Goal: Information Seeking & Learning: Understand process/instructions

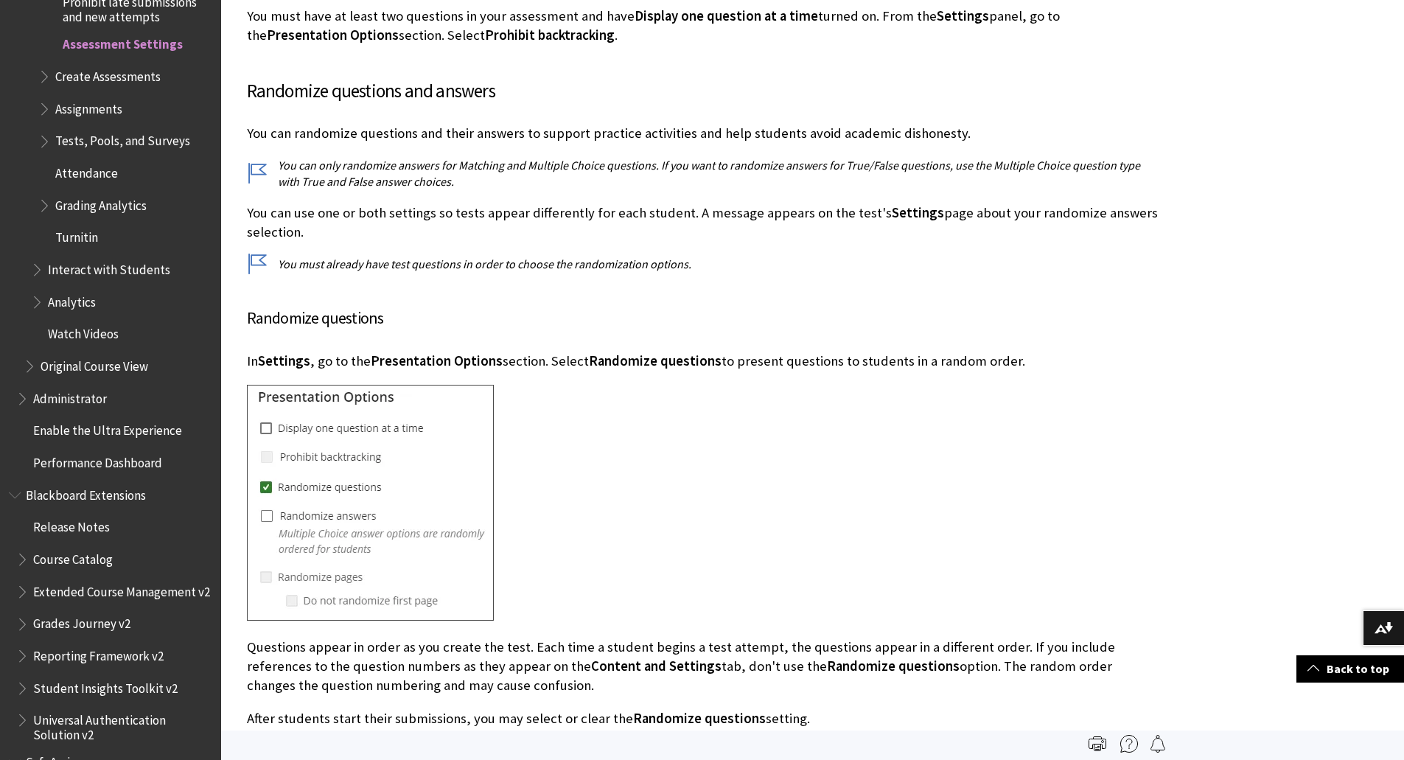
scroll to position [4189, 0]
drag, startPoint x: 309, startPoint y: 346, endPoint x: 501, endPoint y: 348, distance: 192.3
click at [501, 352] on p "In Settings , go to the Presentation Options section. Select Randomize question…" at bounding box center [704, 361] width 914 height 19
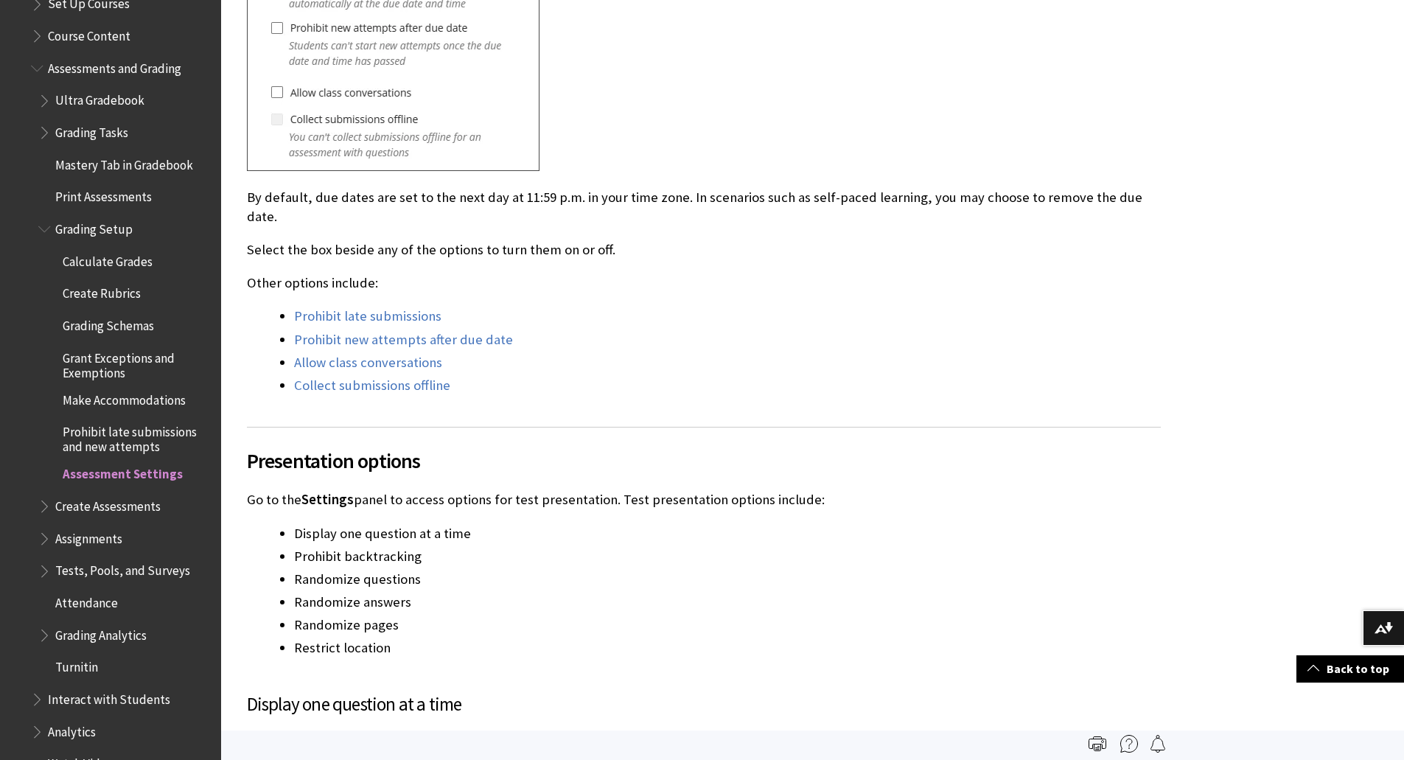
scroll to position [2046, 0]
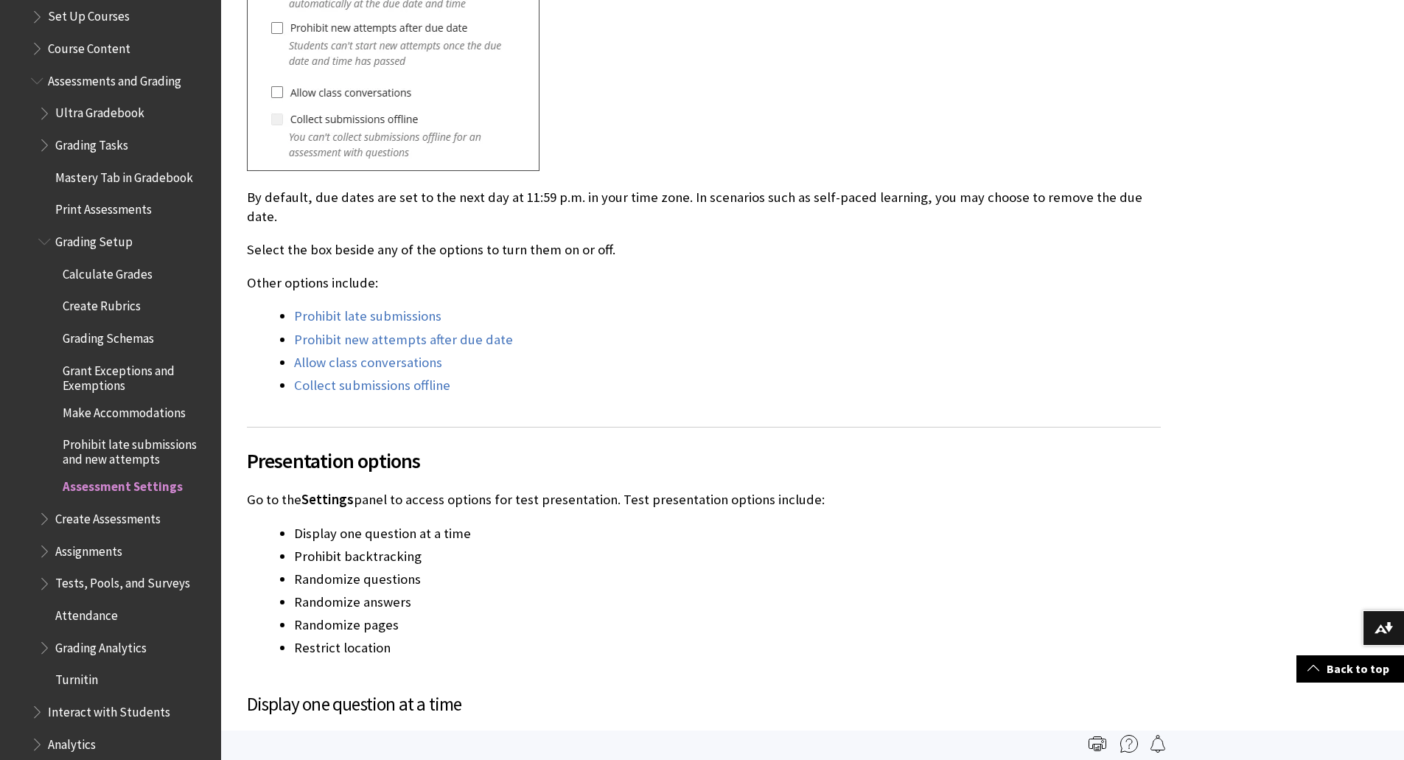
click at [67, 571] on span "Tests, Pools, and Surveys" at bounding box center [122, 581] width 135 height 20
click at [46, 572] on span "Book outline for Blackboard Learn Help" at bounding box center [45, 580] width 15 height 18
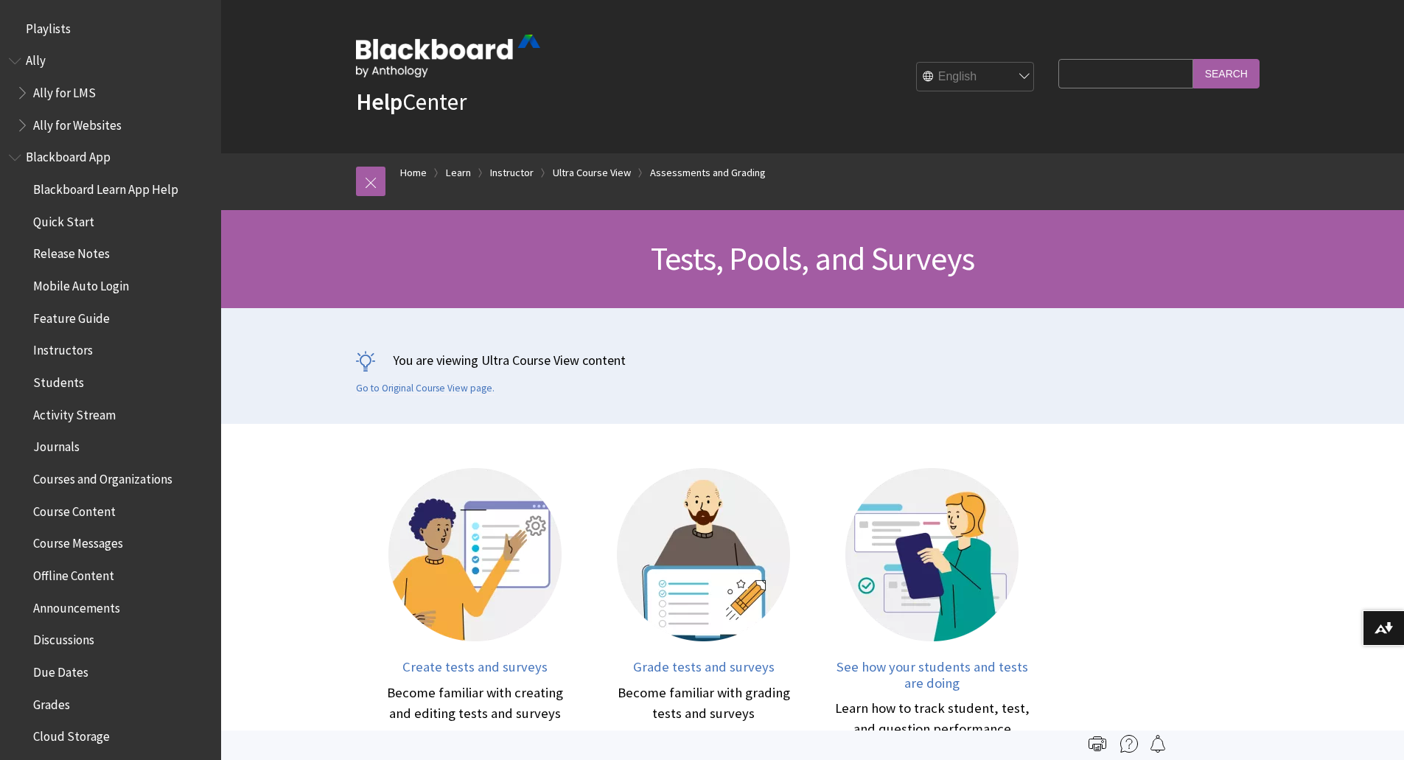
scroll to position [2340, 0]
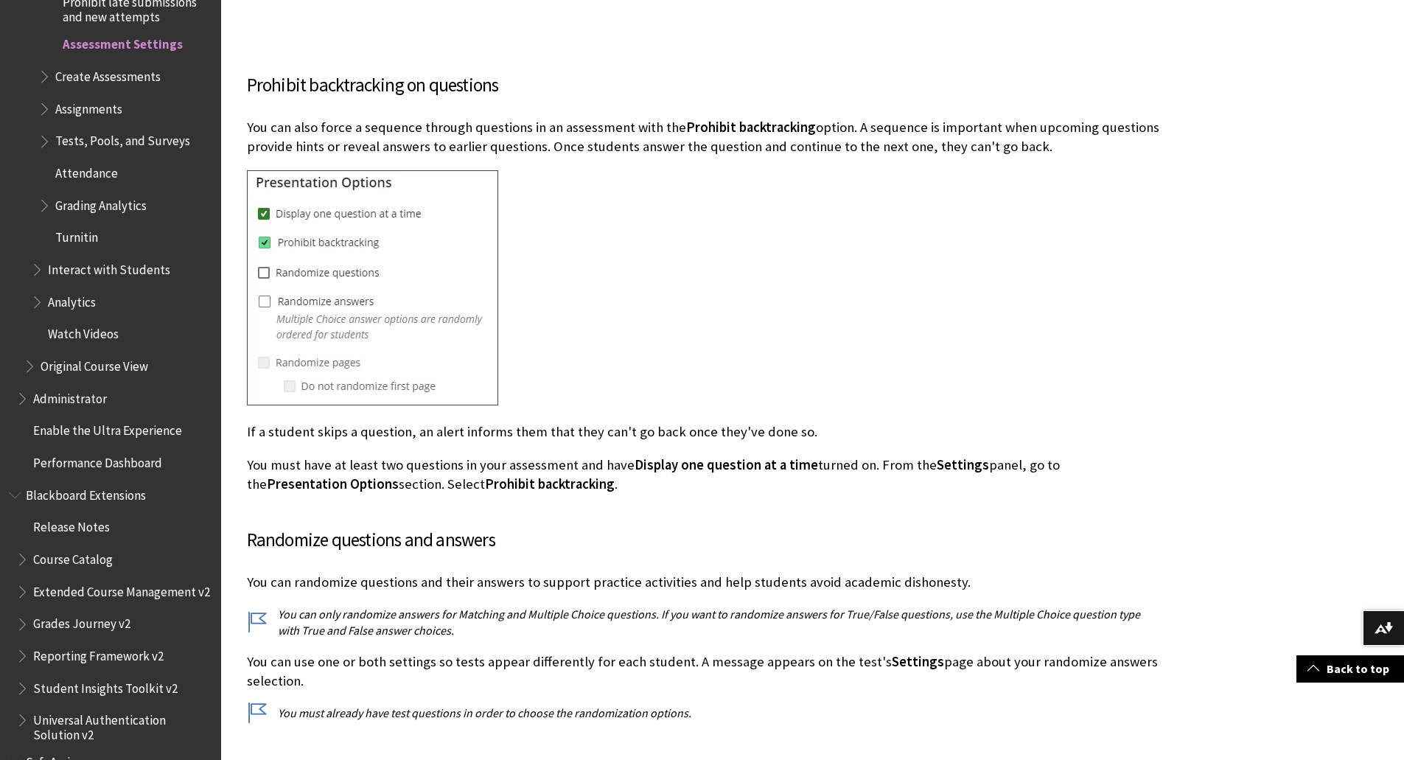
scroll to position [3746, 0]
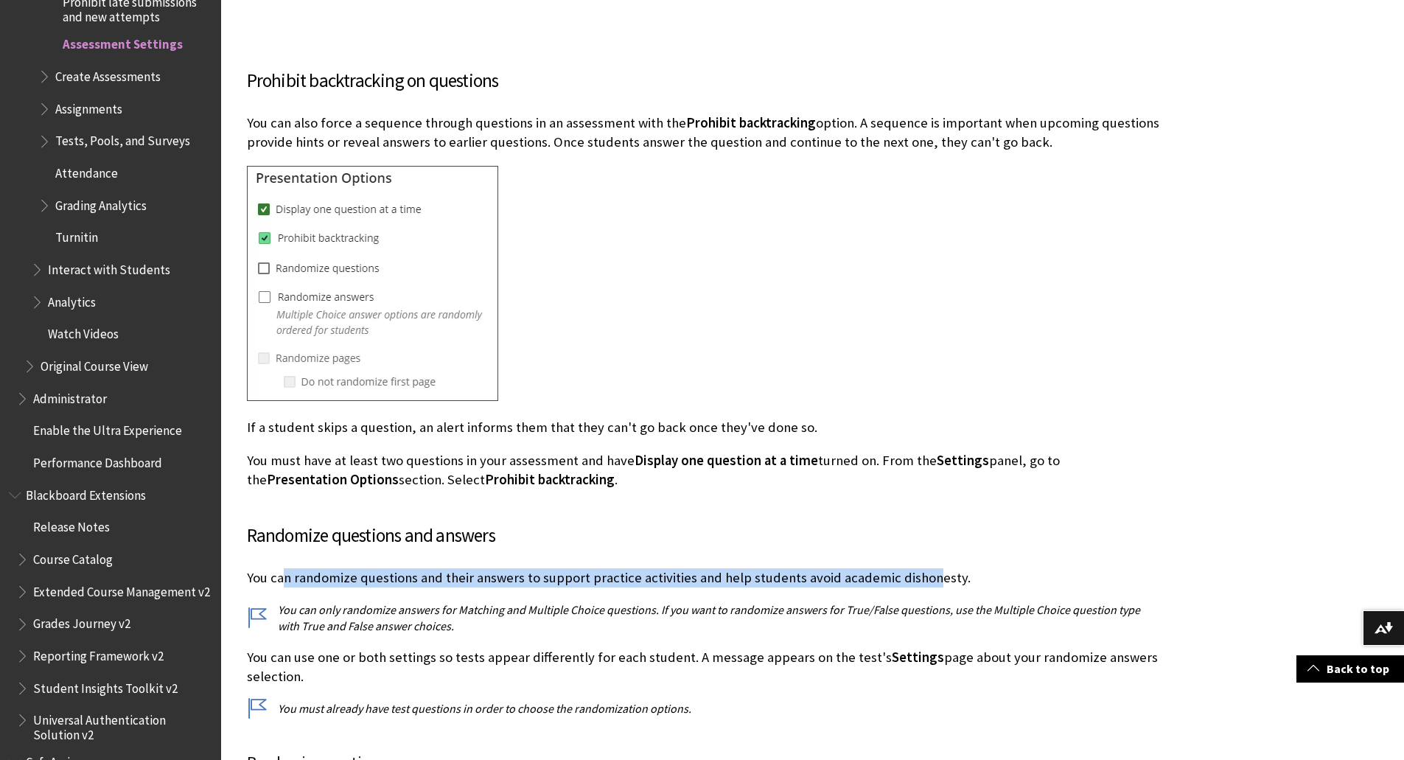
drag, startPoint x: 282, startPoint y: 554, endPoint x: 925, endPoint y: 538, distance: 643.4
click at [925, 538] on div "Randomize questions and answers You can randomize questions and their answers t…" at bounding box center [704, 619] width 914 height 195
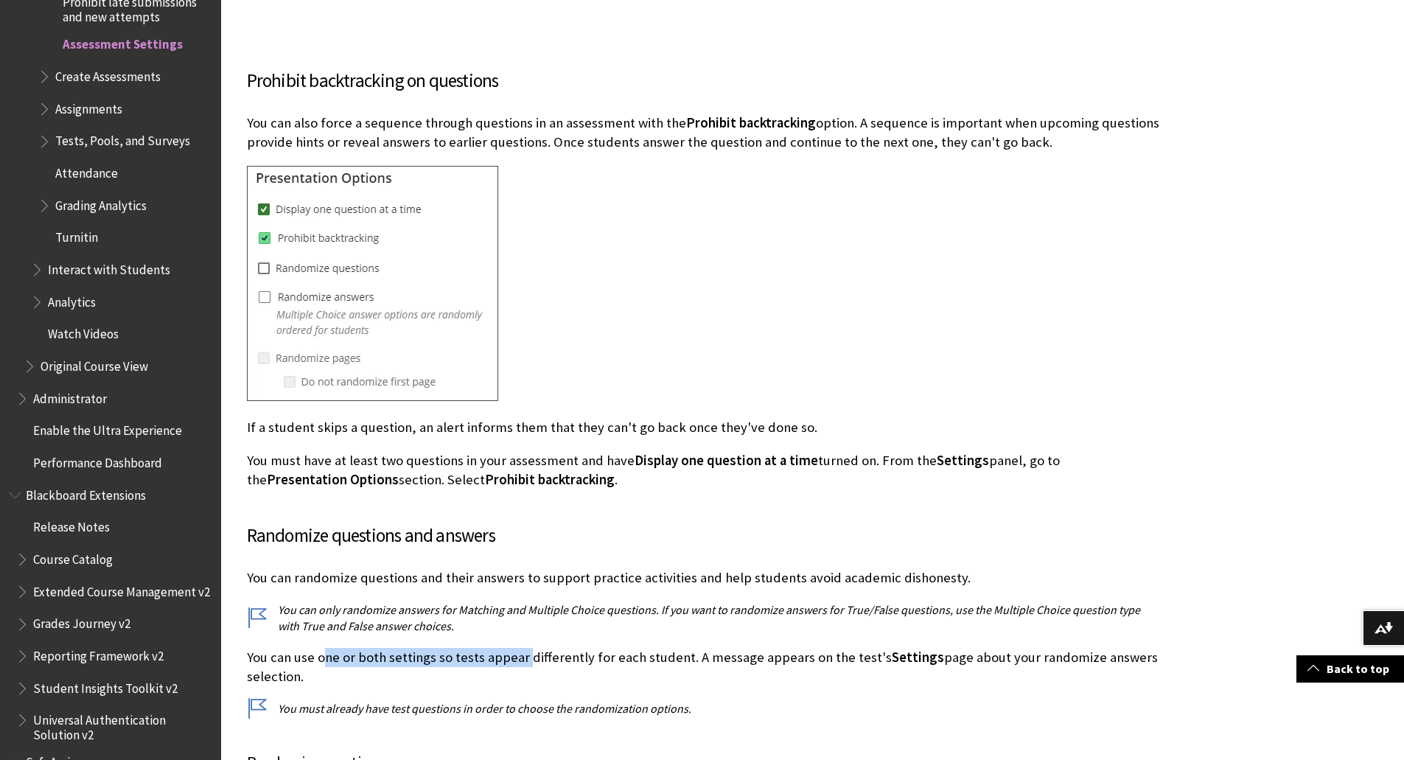
drag, startPoint x: 337, startPoint y: 635, endPoint x: 526, endPoint y: 640, distance: 189.4
click at [526, 648] on p "You can use one or both settings so tests appear differently for each student. …" at bounding box center [704, 667] width 914 height 38
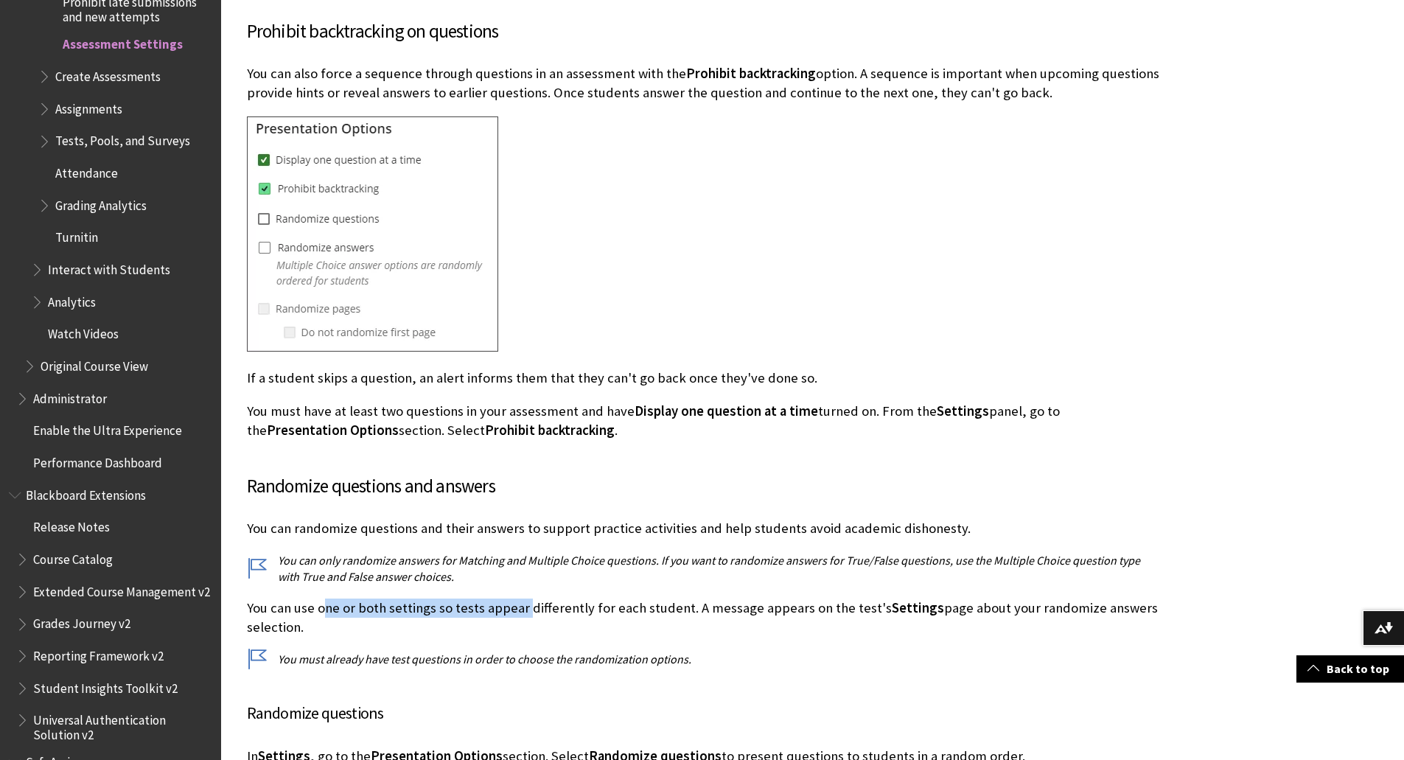
scroll to position [3893, 0]
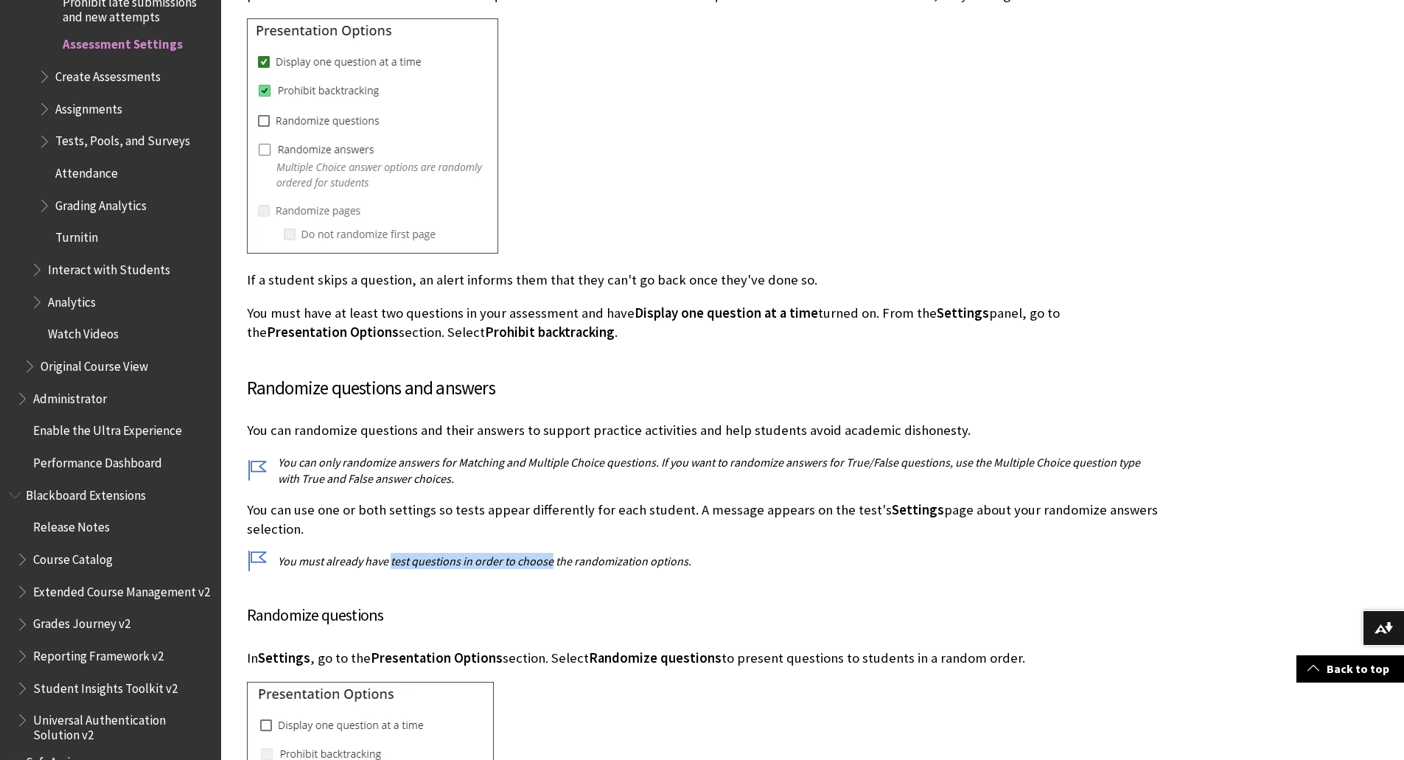
drag, startPoint x: 391, startPoint y: 542, endPoint x: 549, endPoint y: 544, distance: 157.7
click at [549, 553] on p "You must already have test questions in order to choose the randomization optio…" at bounding box center [704, 561] width 914 height 16
drag, startPoint x: 441, startPoint y: 440, endPoint x: 471, endPoint y: 449, distance: 31.5
click at [471, 454] on p "You can only randomize answers for Matching and Multiple Choice questions. If y…" at bounding box center [704, 470] width 914 height 33
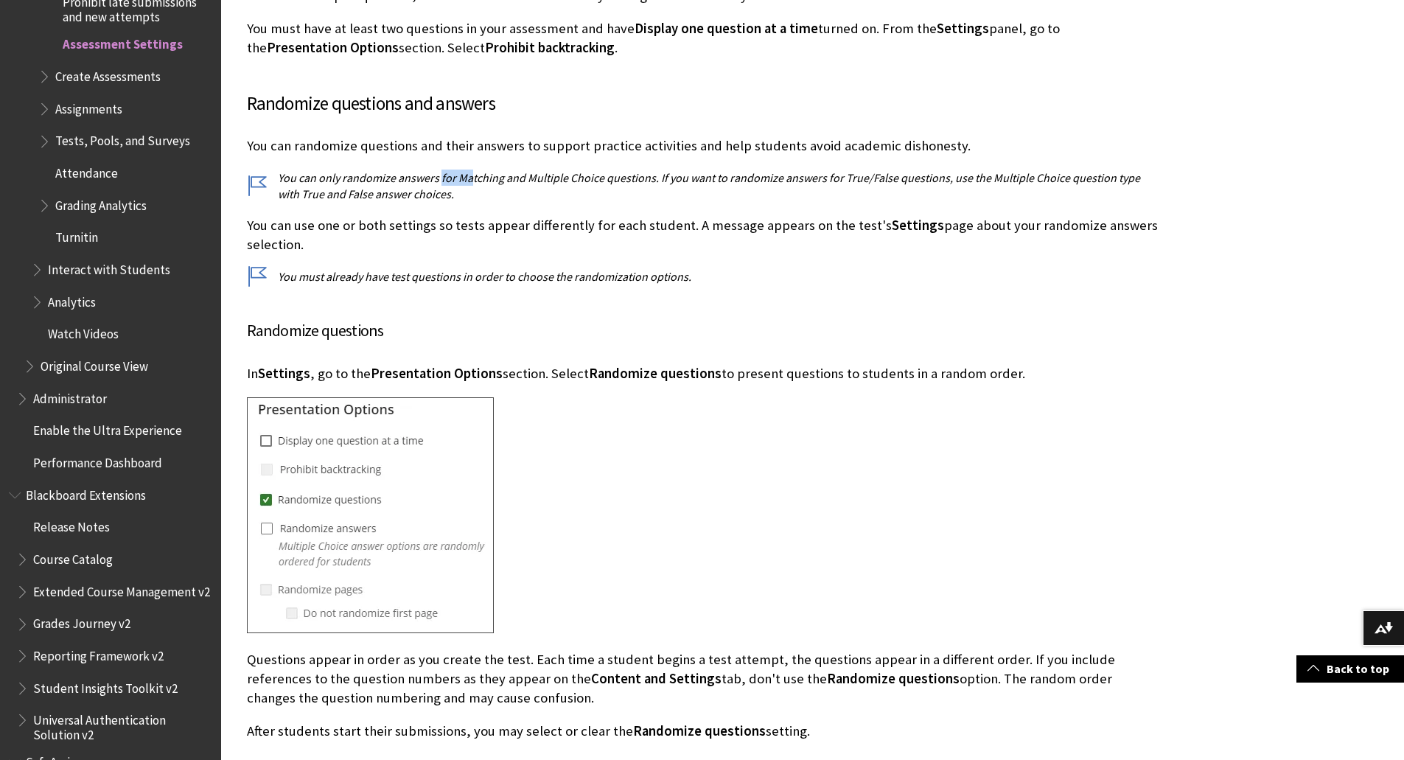
scroll to position [4188, 0]
